Goal: Information Seeking & Learning: Learn about a topic

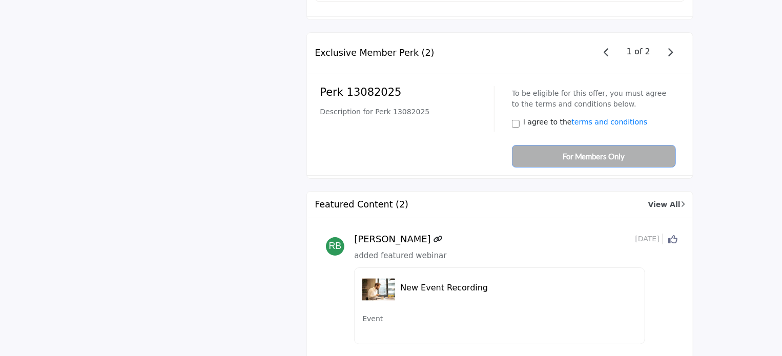
scroll to position [1626, 0]
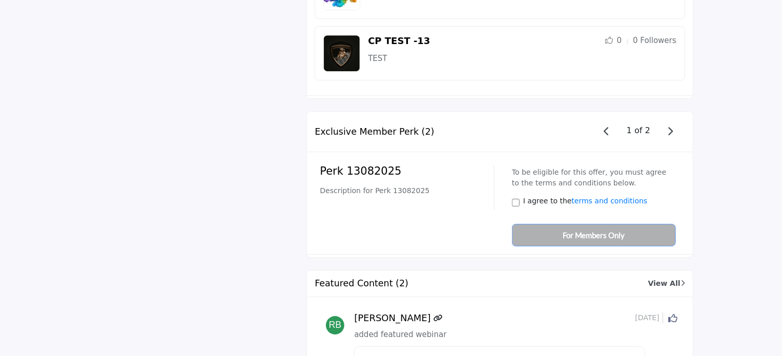
click at [669, 127] on icon "button" at bounding box center [670, 131] width 6 height 9
click at [609, 127] on icon "button" at bounding box center [607, 131] width 6 height 9
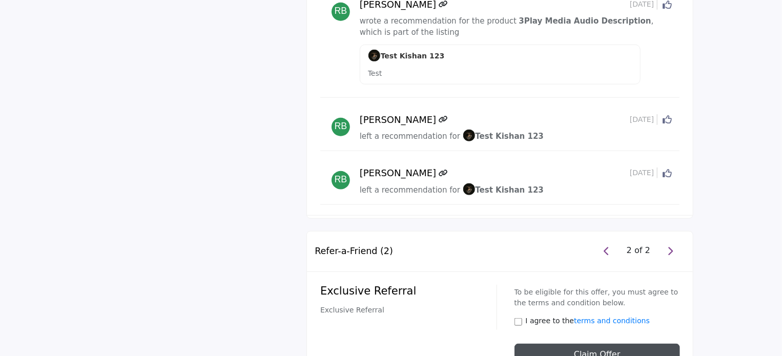
scroll to position [2457, 0]
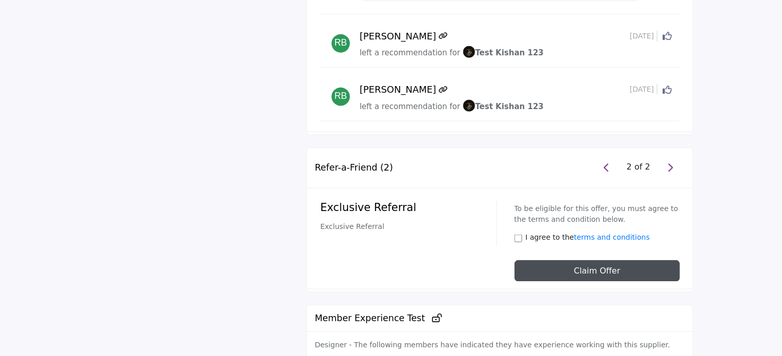
click at [608, 163] on icon "button" at bounding box center [607, 167] width 6 height 9
click at [668, 163] on icon "button" at bounding box center [670, 167] width 6 height 9
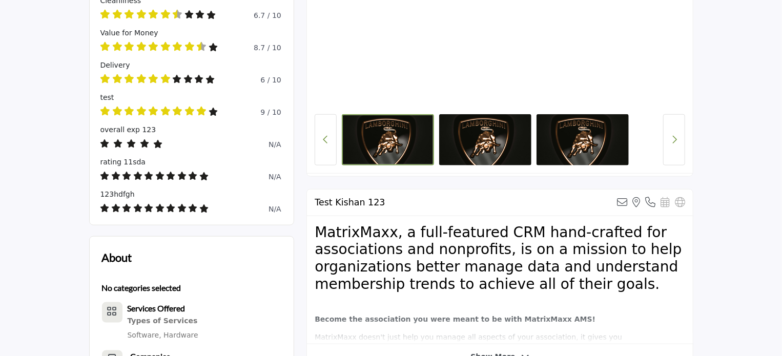
scroll to position [461, 0]
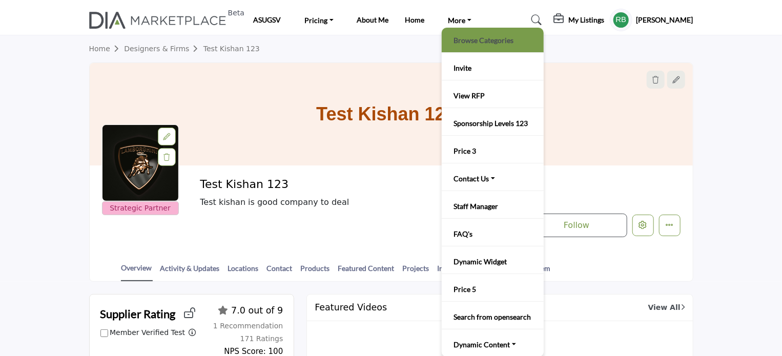
click at [469, 35] on link "Browse Categories" at bounding box center [493, 40] width 92 height 14
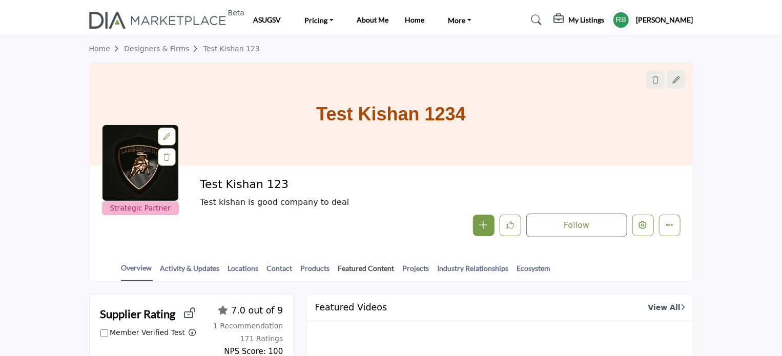
click at [369, 270] on link "Featured Content" at bounding box center [366, 272] width 57 height 18
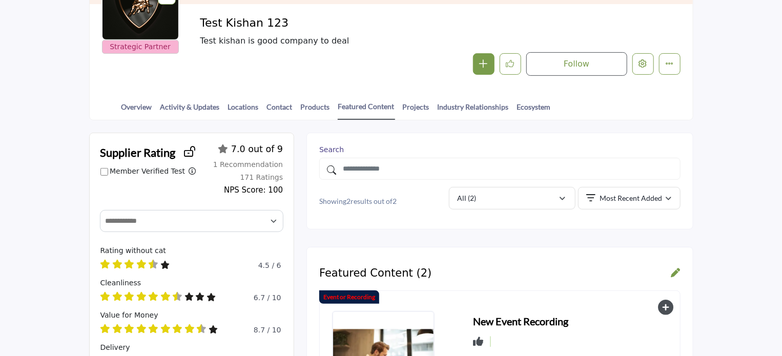
scroll to position [154, 0]
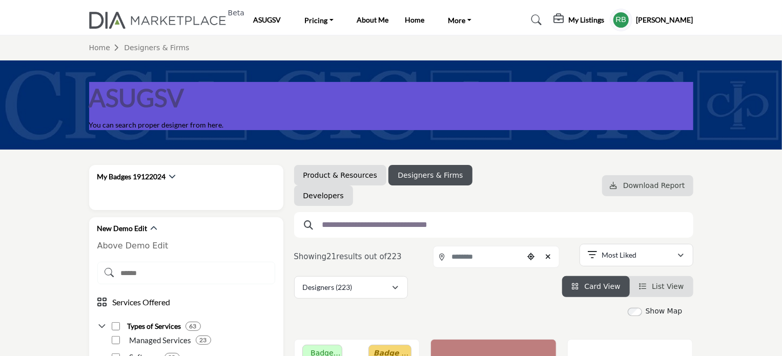
click at [675, 19] on h5 "[PERSON_NAME]" at bounding box center [665, 20] width 57 height 10
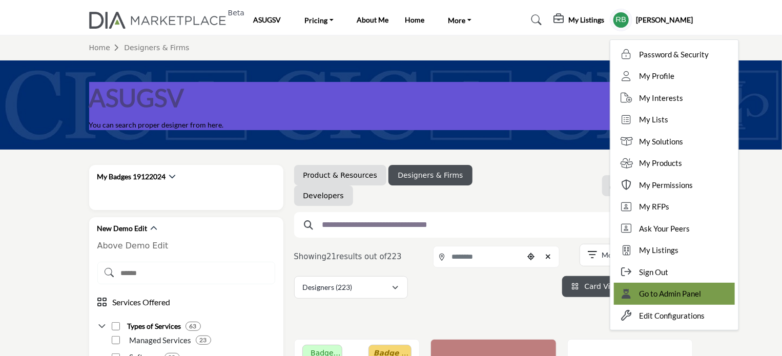
click at [702, 297] on span "Go to Admin Panel" at bounding box center [671, 294] width 62 height 12
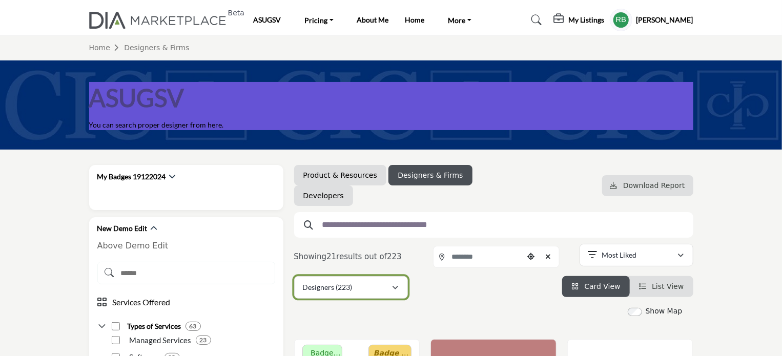
click at [398, 291] on icon "button" at bounding box center [396, 287] width 6 height 7
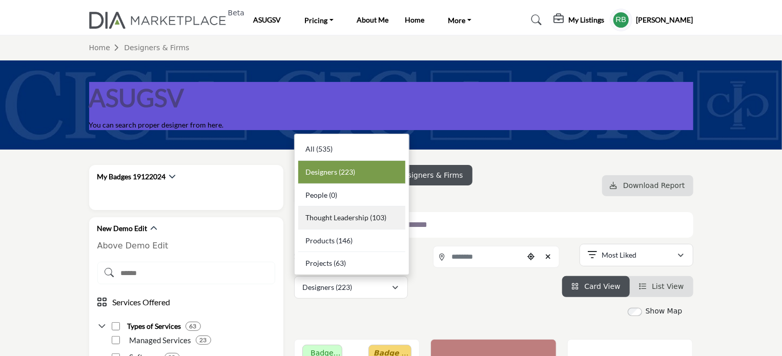
click at [359, 219] on span "Thought Leadership" at bounding box center [336, 217] width 63 height 9
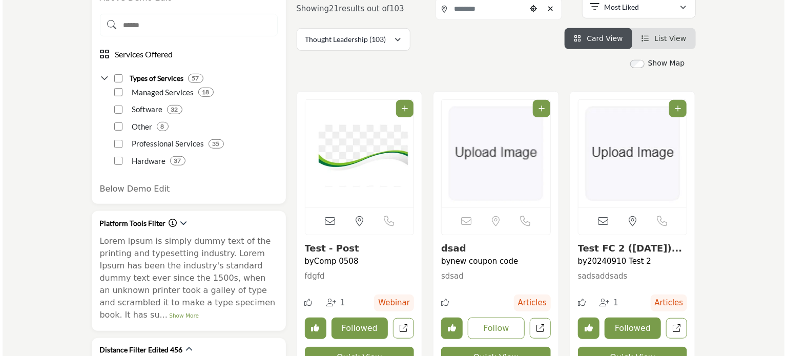
scroll to position [308, 0]
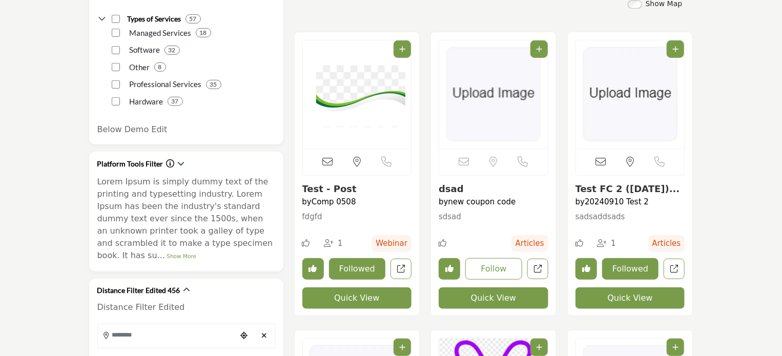
click at [365, 300] on button "Quick View" at bounding box center [357, 299] width 110 height 22
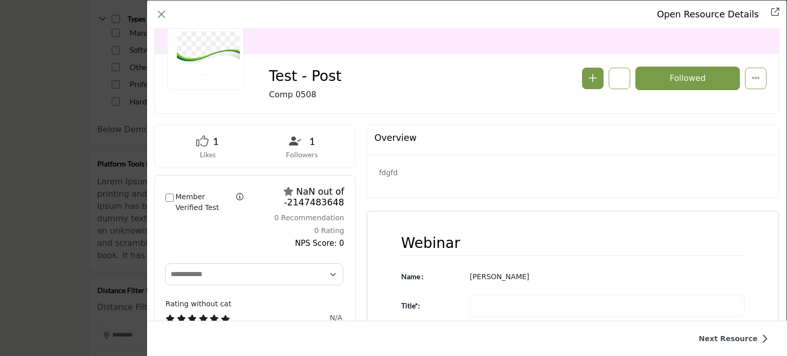
scroll to position [103, 0]
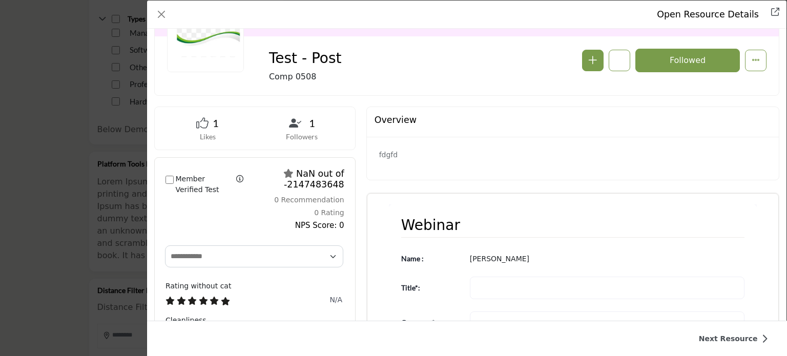
click at [219, 207] on div "Member Verified Test Filter ratings by members only (removes the suppliers' rat…" at bounding box center [255, 200] width 200 height 85
drag, startPoint x: 219, startPoint y: 207, endPoint x: 213, endPoint y: 224, distance: 19.0
click at [213, 224] on div "Member Verified Test Filter ratings by members only (removes the suppliers' rat…" at bounding box center [255, 200] width 200 height 85
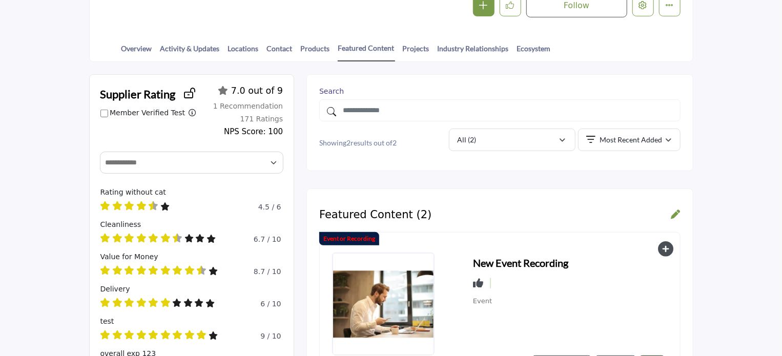
scroll to position [51, 0]
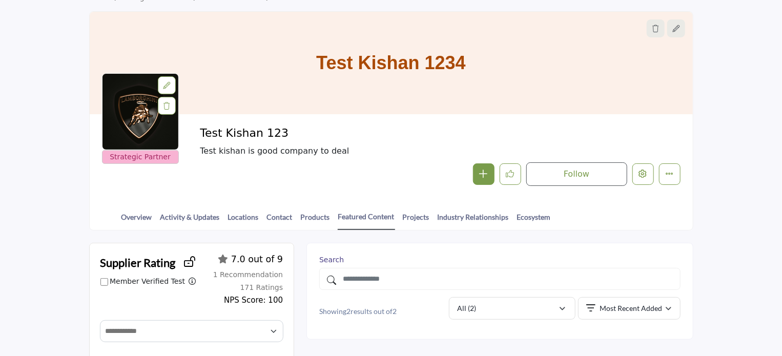
drag, startPoint x: 198, startPoint y: 131, endPoint x: 281, endPoint y: 129, distance: 83.1
click at [281, 129] on div "Strategic Partner Strategic Partner Test Kishan 123 Test kishan is good company…" at bounding box center [391, 156] width 579 height 59
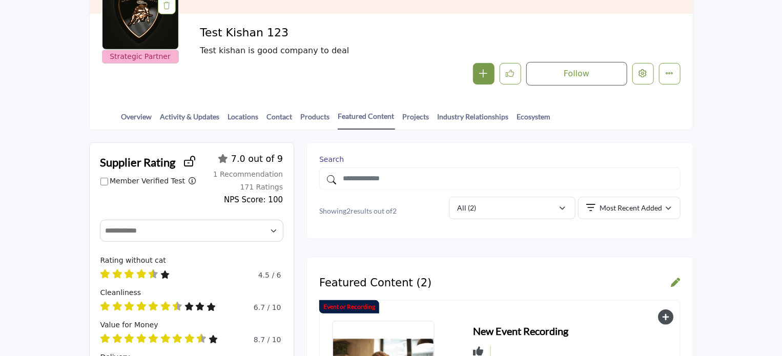
scroll to position [154, 0]
